Goal: Transaction & Acquisition: Purchase product/service

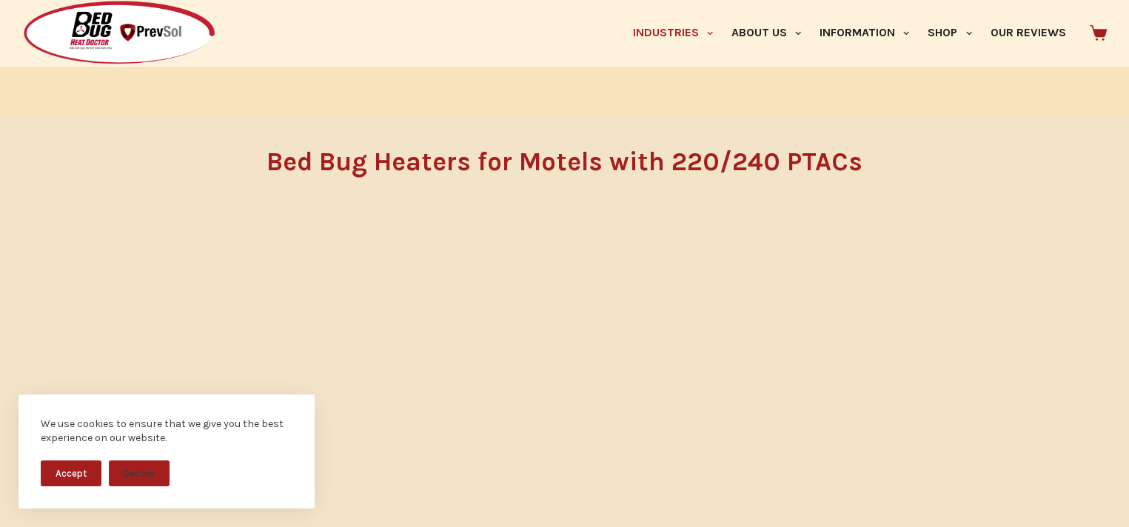
scroll to position [740, 0]
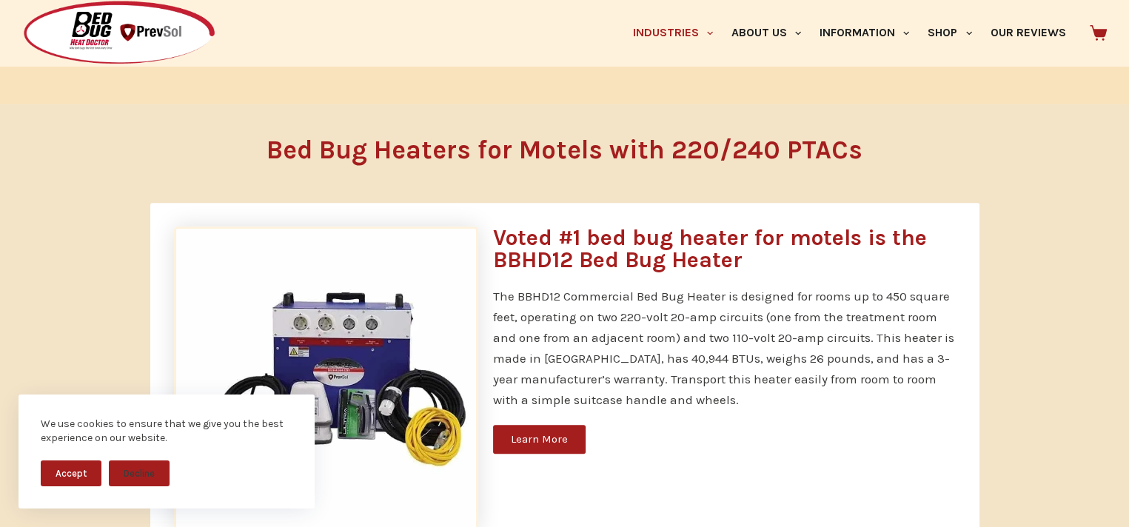
click at [47, 471] on button "Accept" at bounding box center [71, 473] width 61 height 26
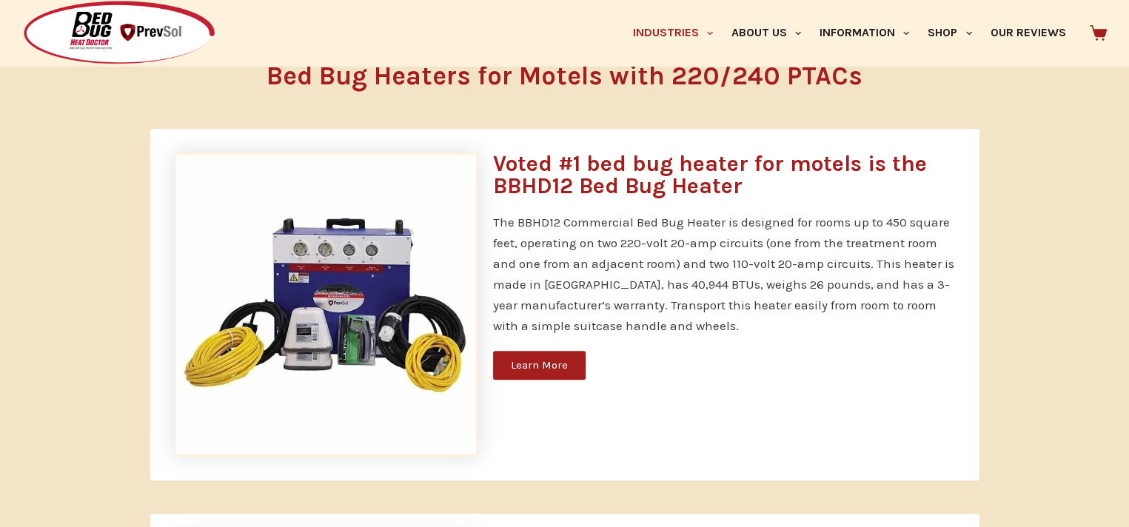
scroll to position [370, 0]
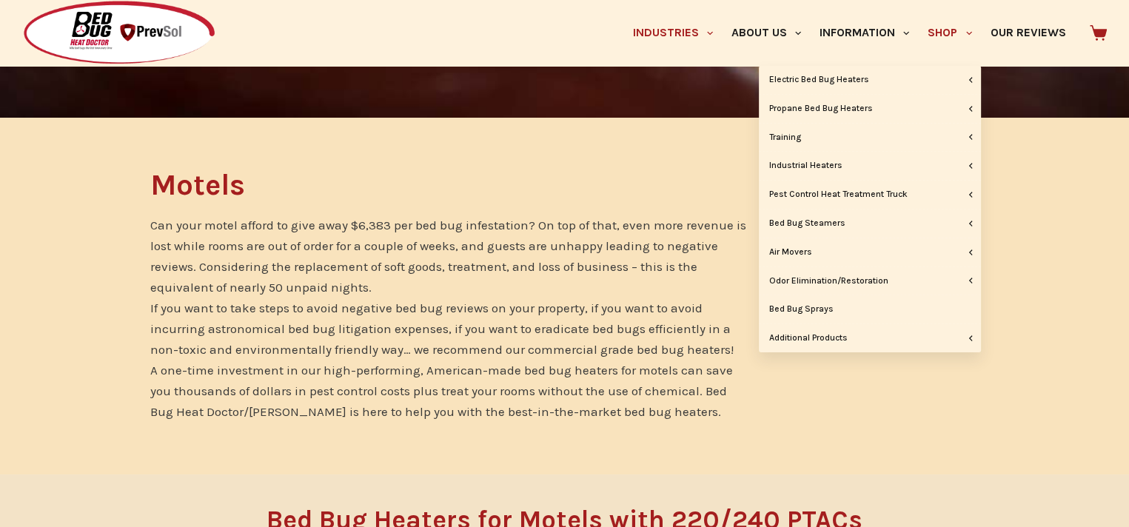
click at [955, 32] on link "Shop" at bounding box center [949, 33] width 62 height 66
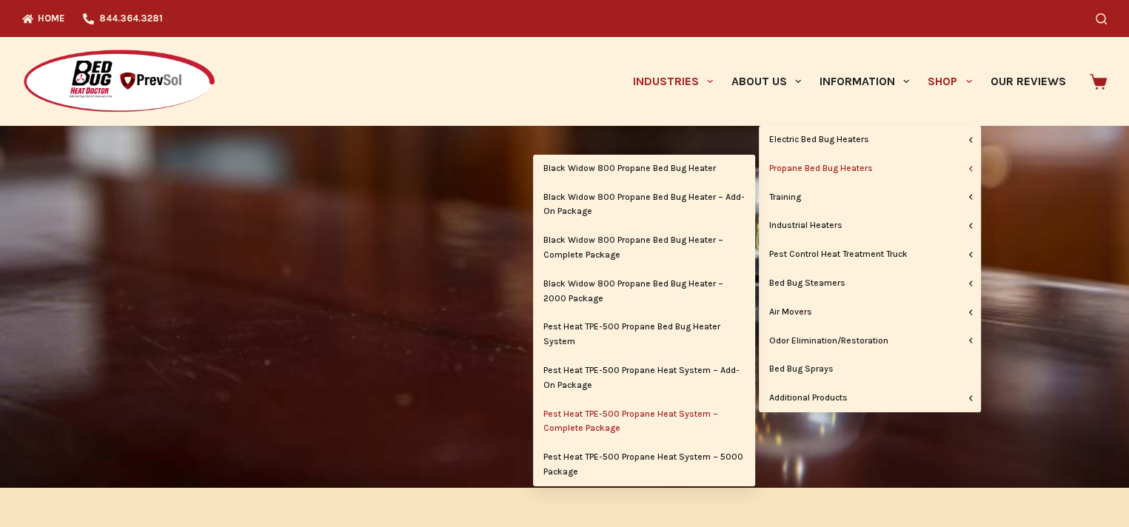
click at [577, 408] on link "Pest Heat TPE-500 Propane Heat System – Complete Package" at bounding box center [644, 421] width 222 height 43
